Goal: Task Accomplishment & Management: Use online tool/utility

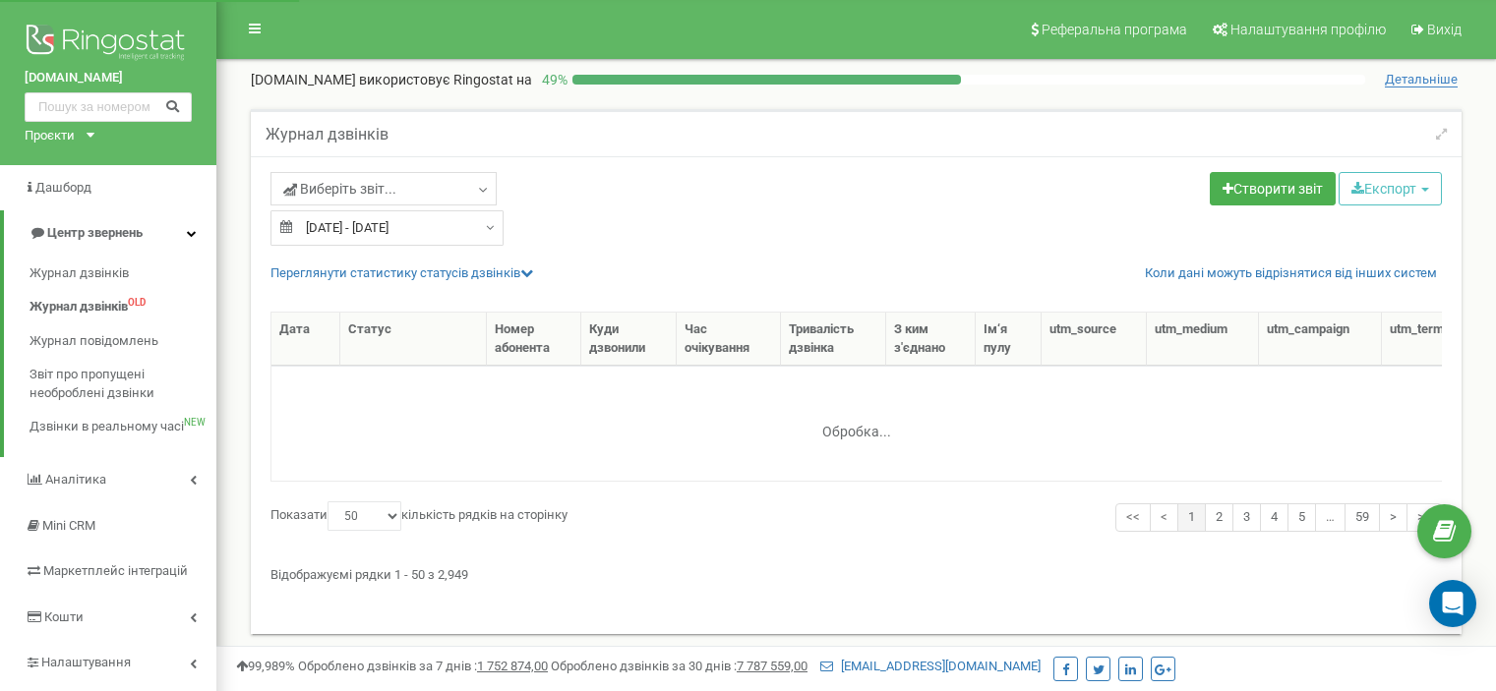
select select "50"
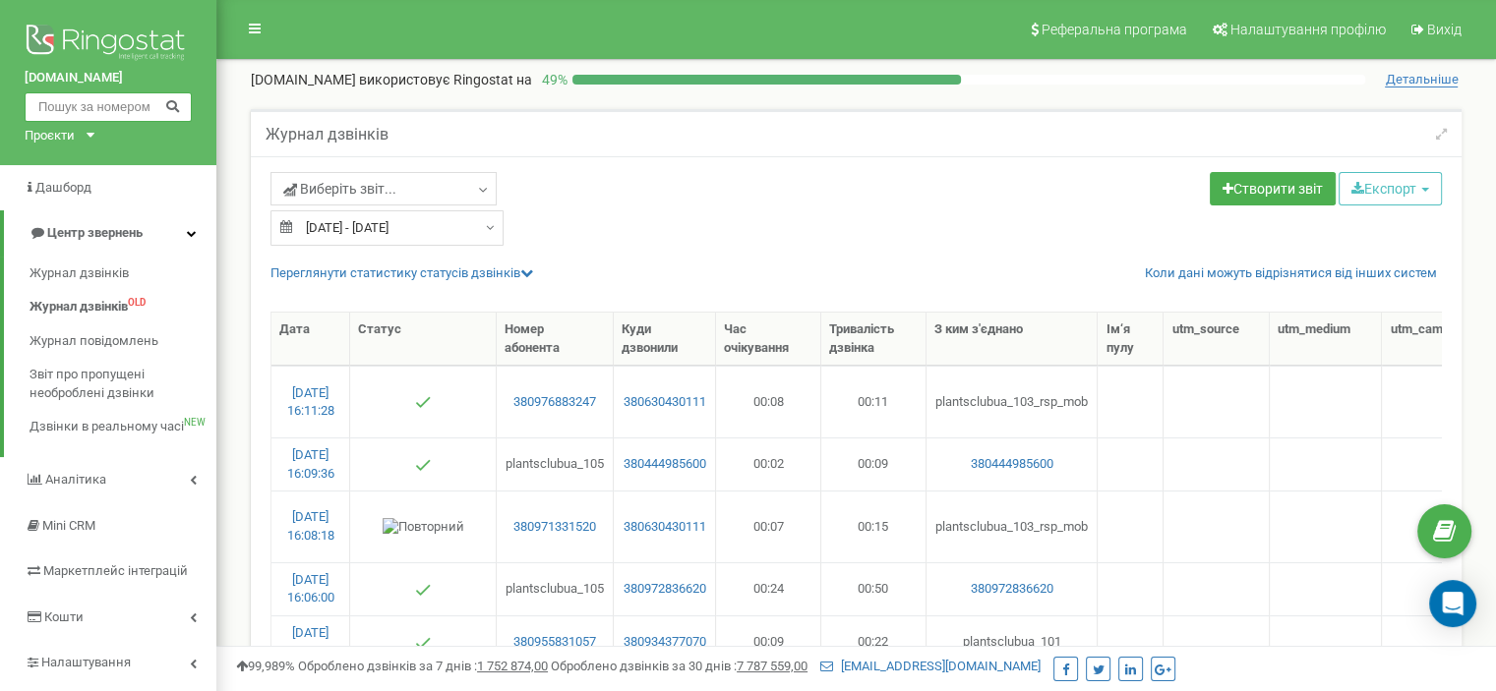
click at [141, 109] on input "text" at bounding box center [108, 107] width 167 height 30
paste input "0672727878"
type input "0672727878"
